Goal: Information Seeking & Learning: Learn about a topic

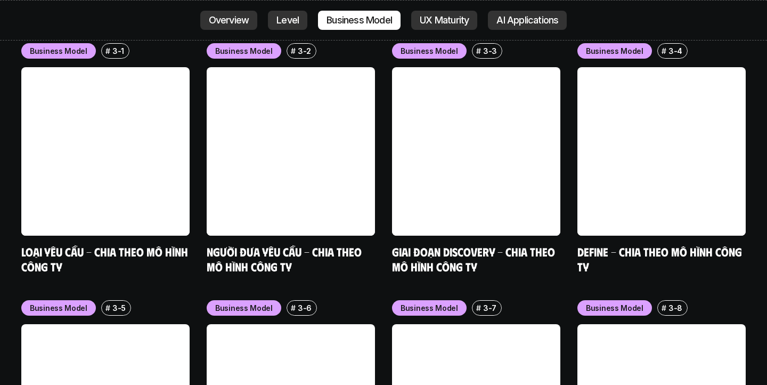
scroll to position [4371, 0]
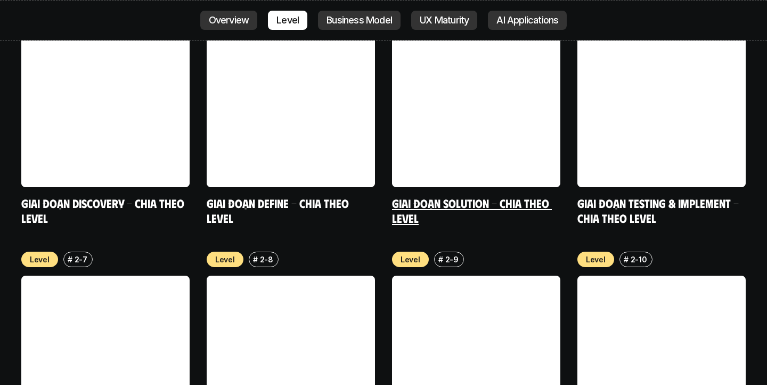
scroll to position [3902, 0]
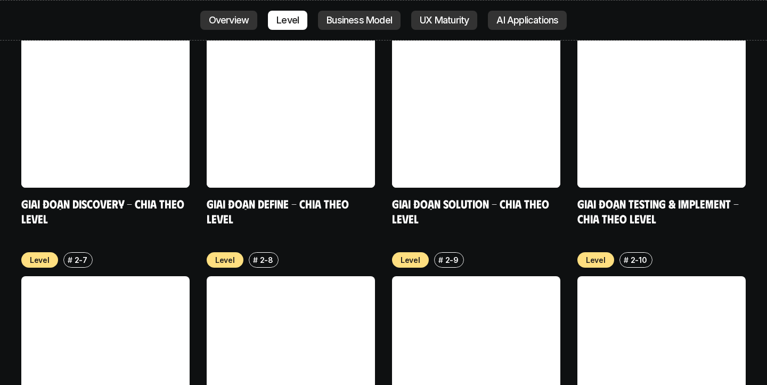
click at [696, 276] on link at bounding box center [662, 360] width 168 height 168
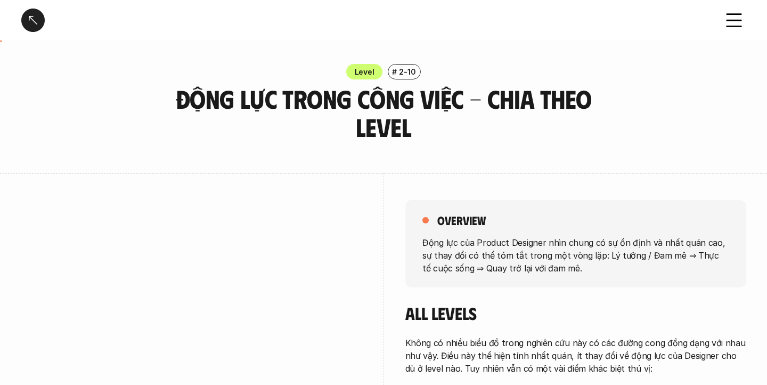
click at [34, 23] on div at bounding box center [32, 20] width 23 height 23
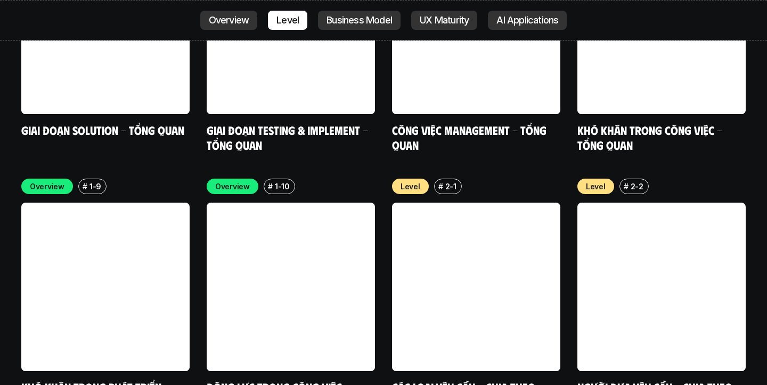
scroll to position [3451, 0]
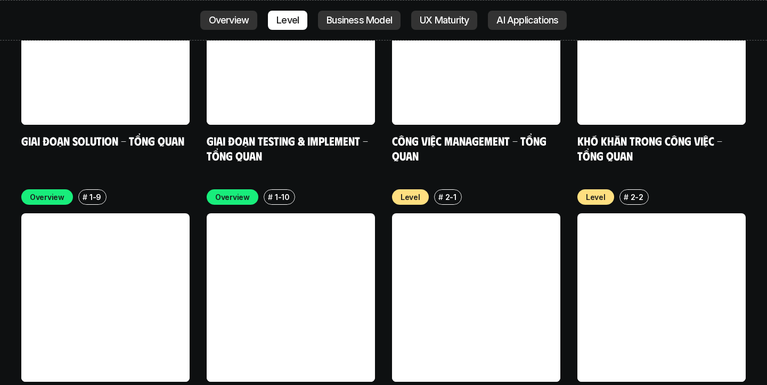
click at [499, 216] on link at bounding box center [476, 297] width 168 height 168
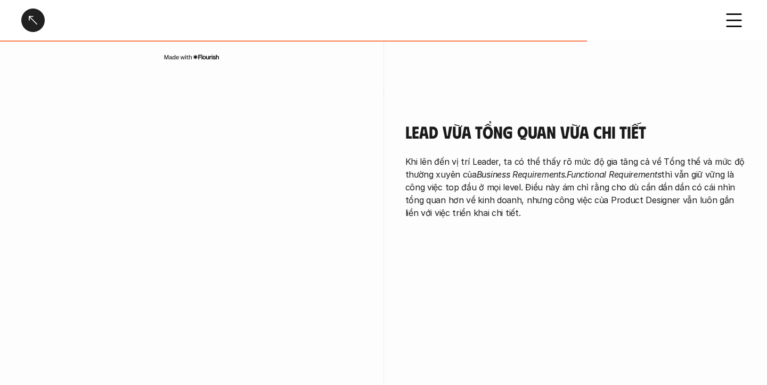
scroll to position [2327, 0]
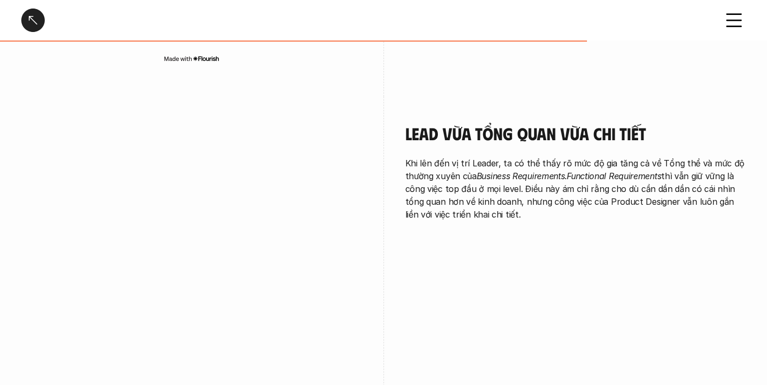
click at [32, 26] on div at bounding box center [32, 20] width 23 height 23
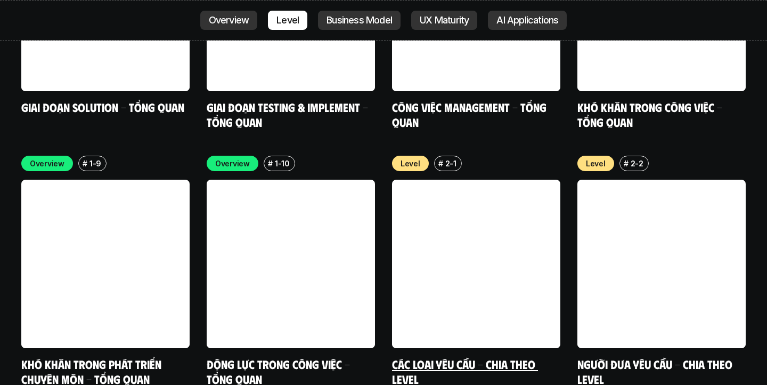
scroll to position [3485, 0]
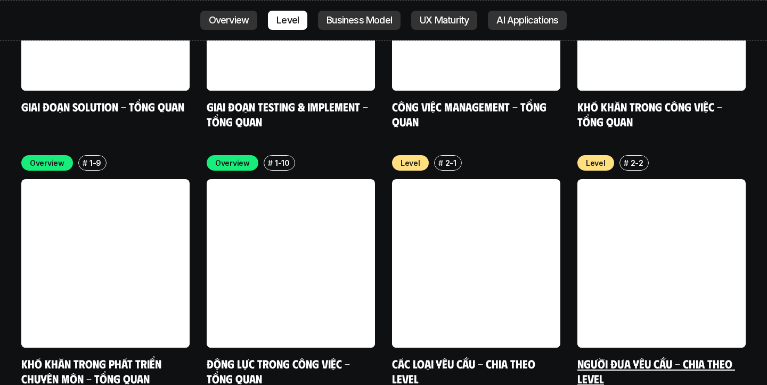
click at [627, 185] on link at bounding box center [662, 263] width 168 height 168
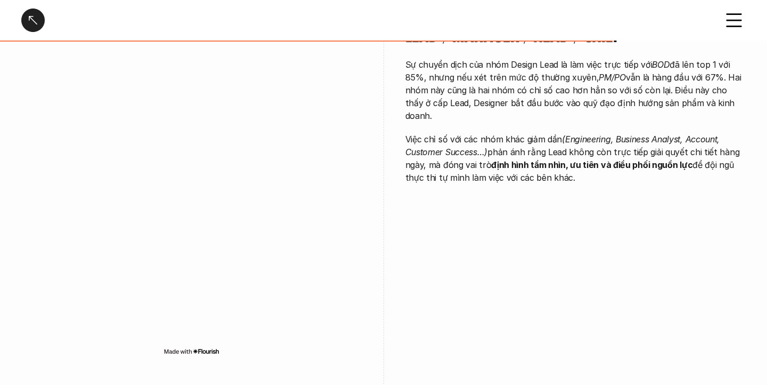
scroll to position [2126, 0]
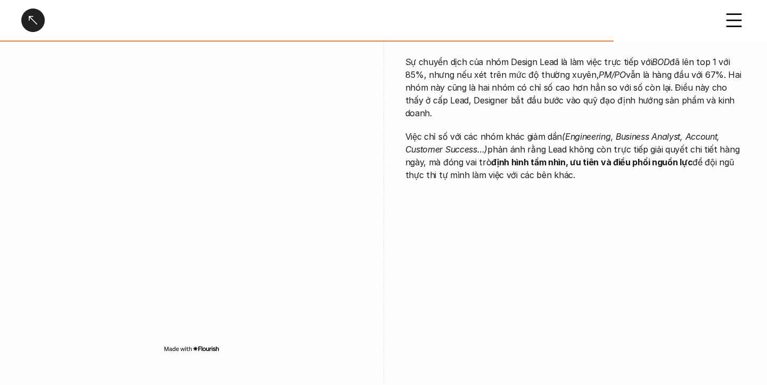
click at [30, 22] on div at bounding box center [32, 20] width 23 height 23
